Goal: Navigation & Orientation: Find specific page/section

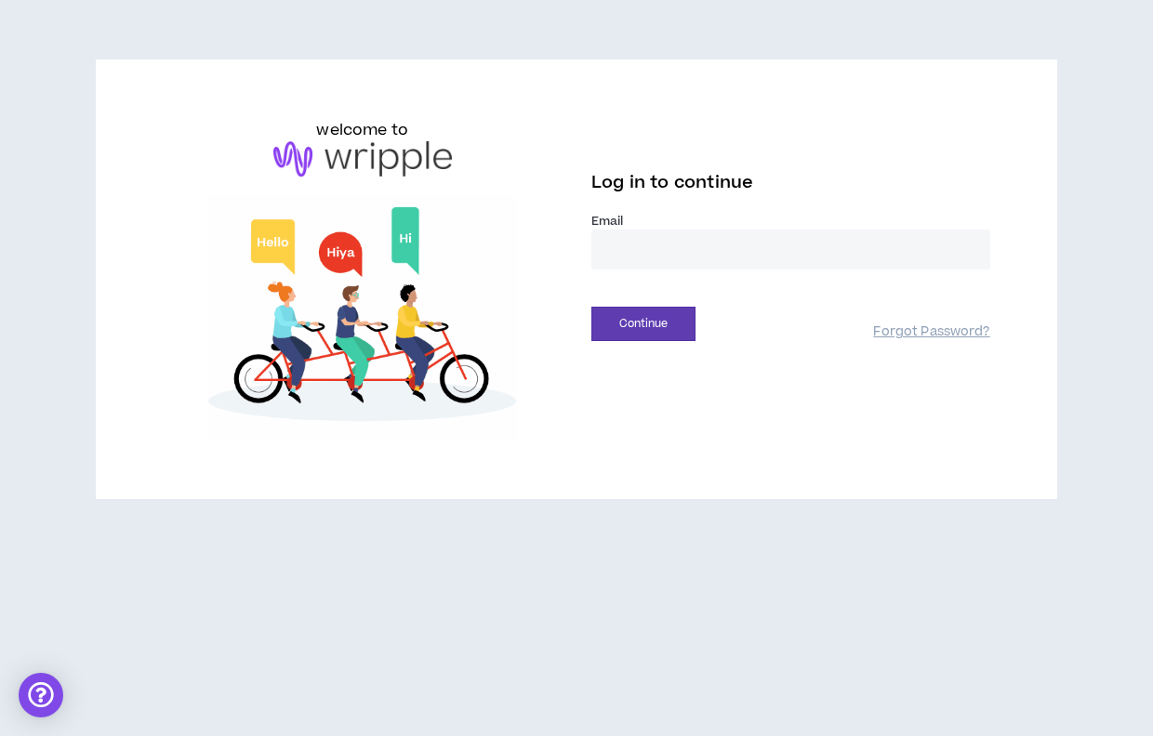
click at [631, 244] on input "email" at bounding box center [790, 250] width 399 height 40
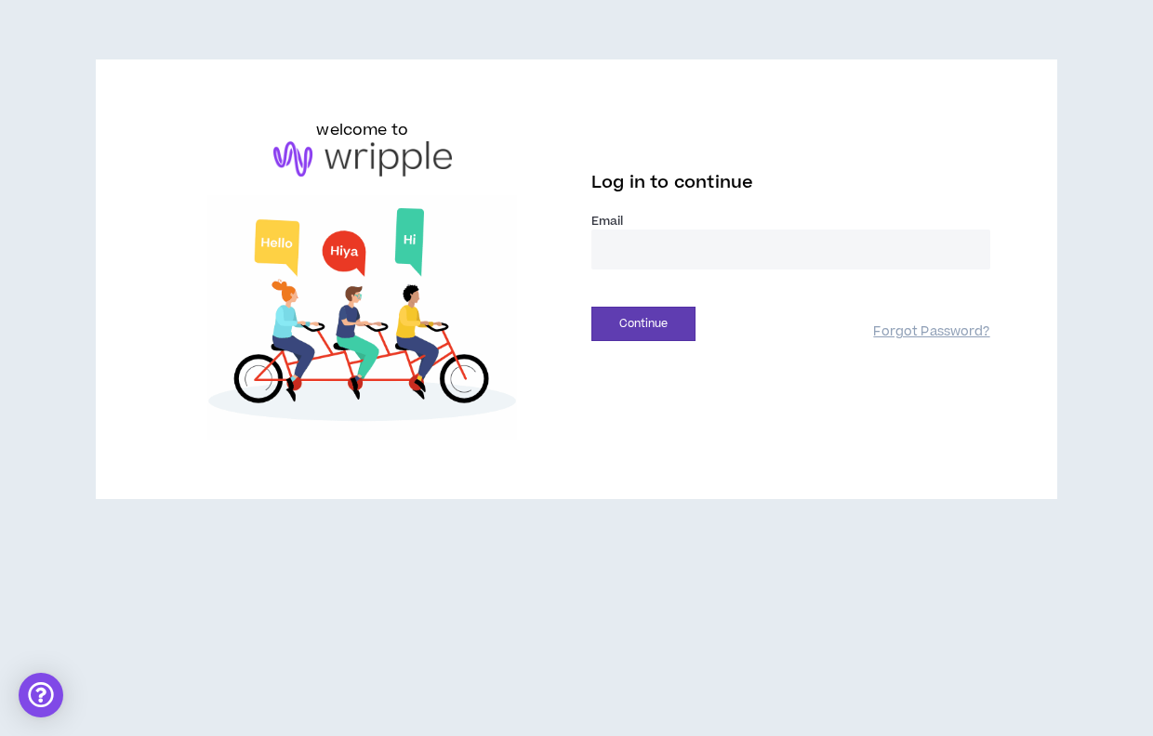
type input "**********"
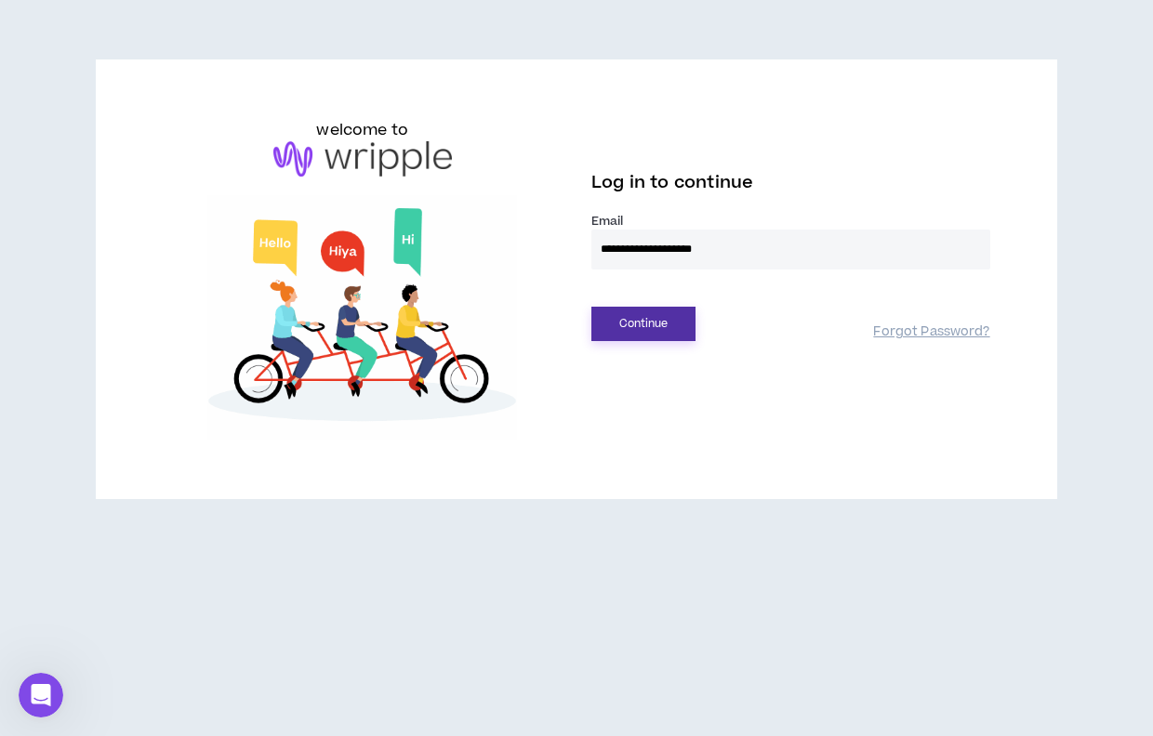
click at [667, 326] on button "Continue" at bounding box center [643, 324] width 104 height 34
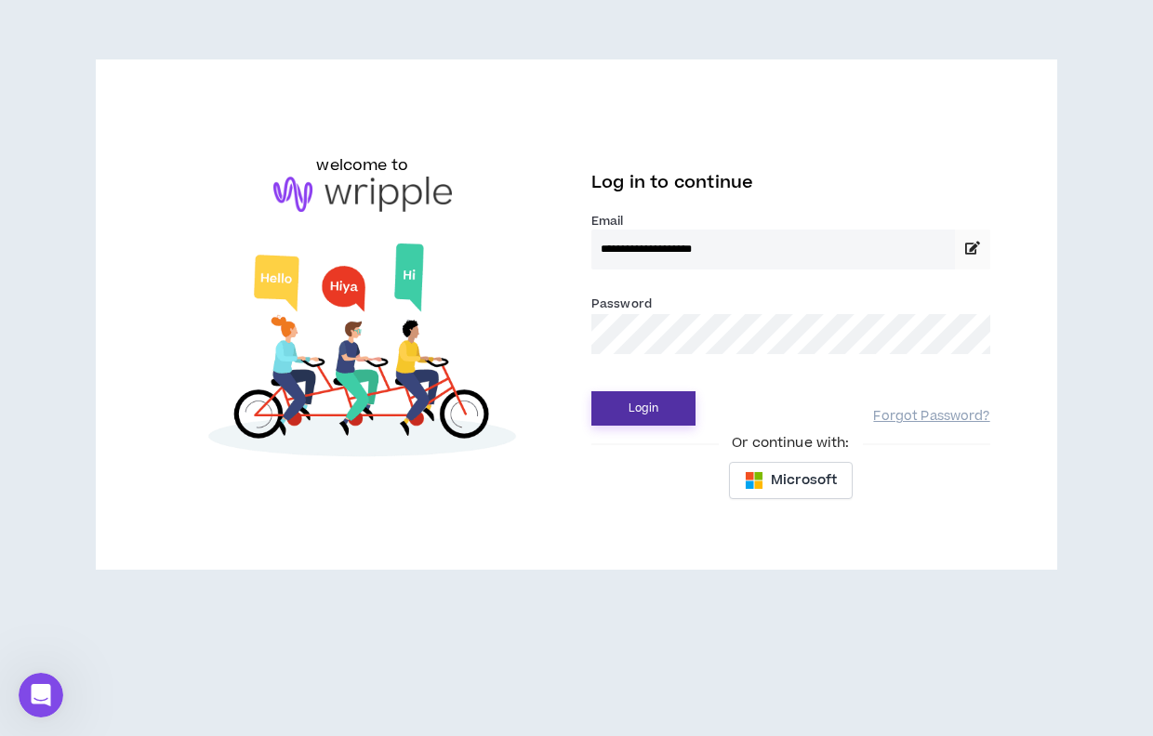
click at [667, 400] on button "Login" at bounding box center [643, 408] width 104 height 34
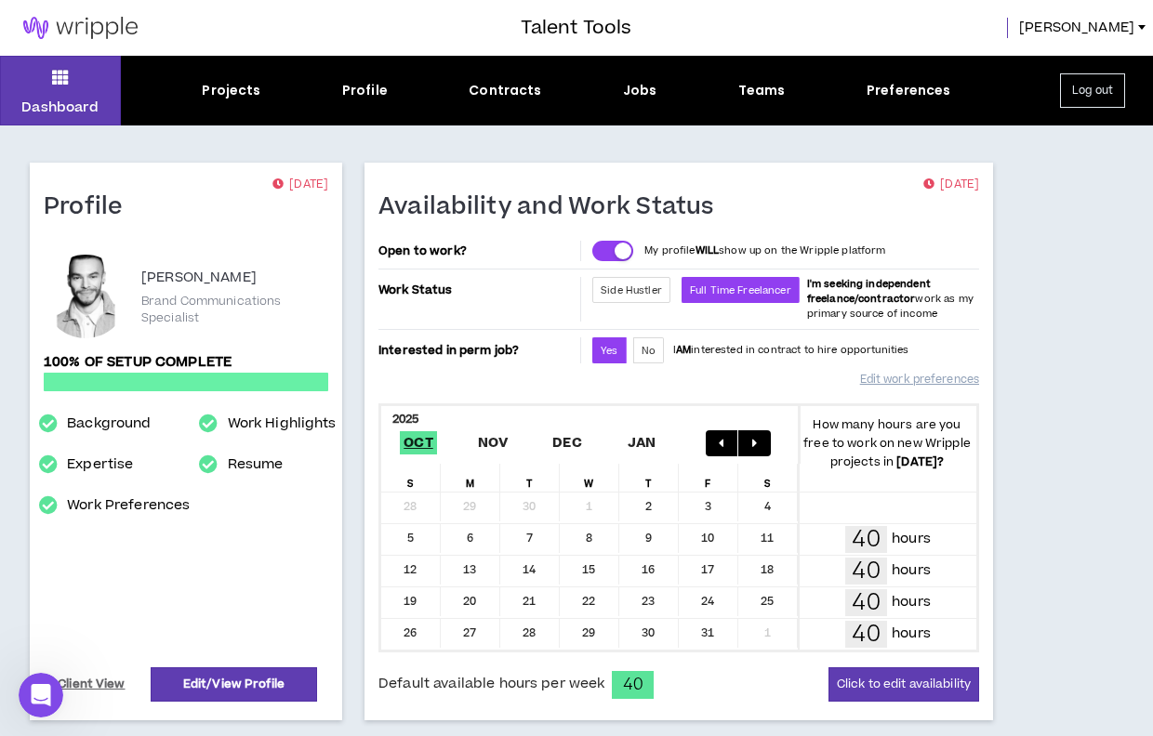
click at [639, 92] on div "Jobs" at bounding box center [640, 91] width 34 height 20
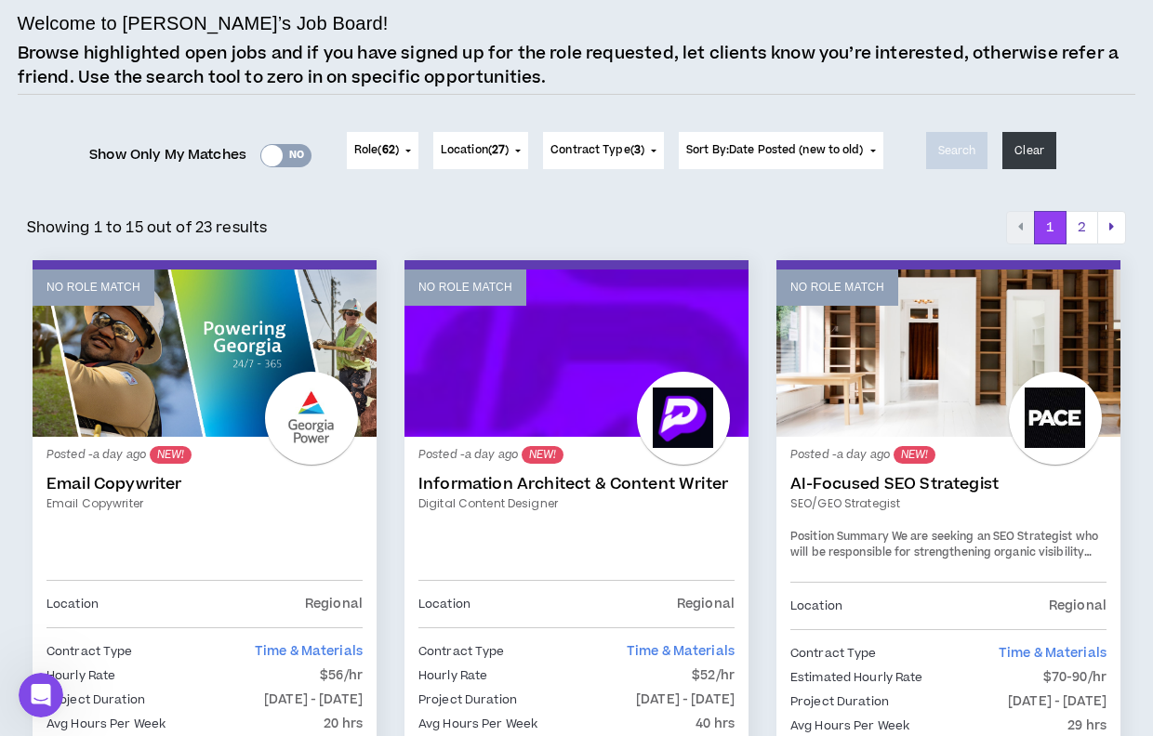
scroll to position [138, 0]
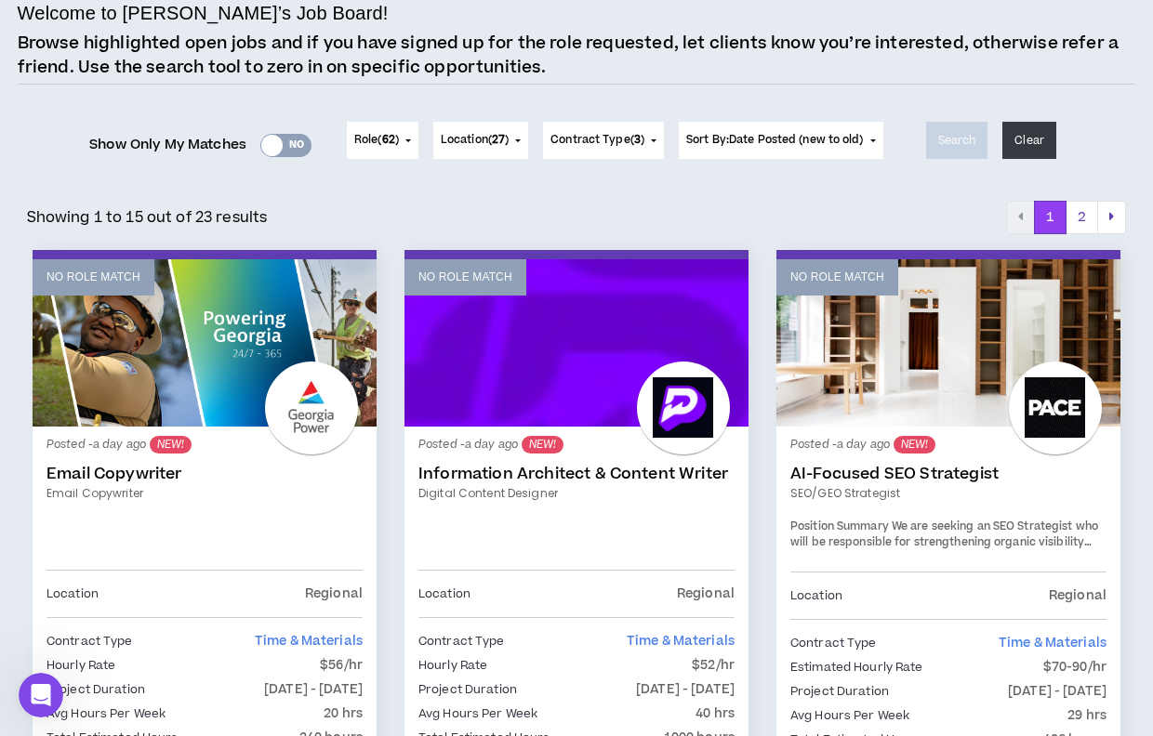
click at [277, 149] on div "Yes No" at bounding box center [285, 145] width 51 height 23
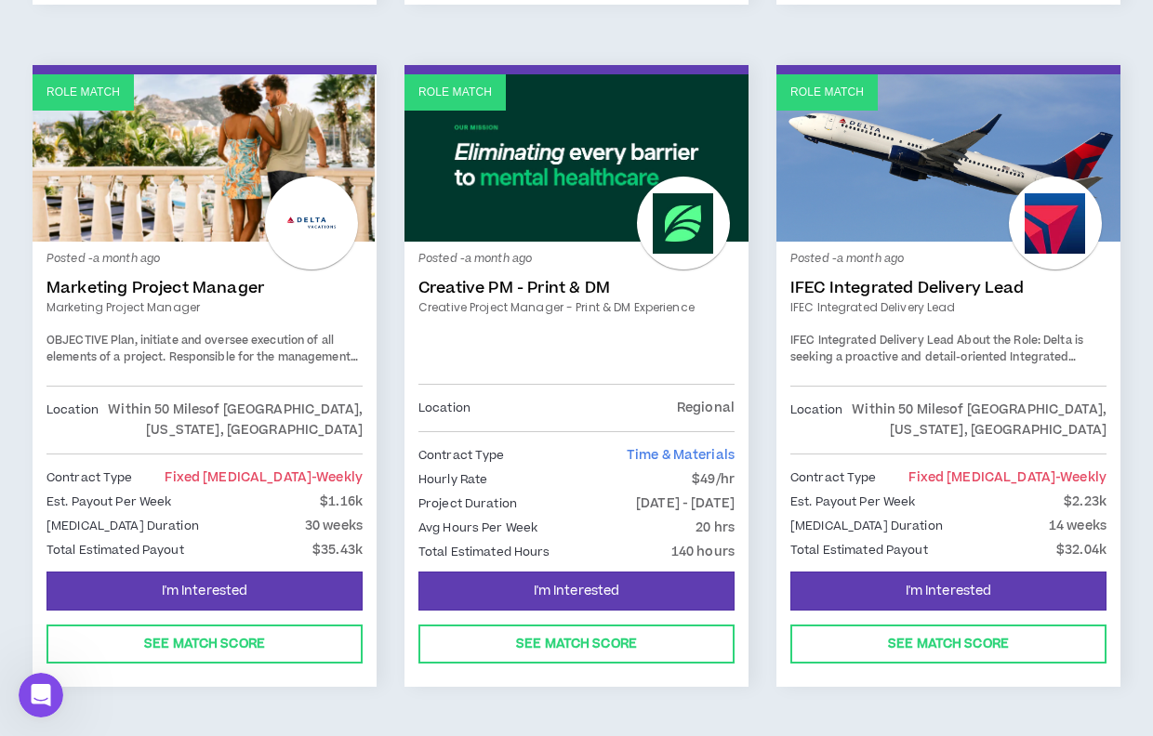
scroll to position [1001, 0]
